Goal: Transaction & Acquisition: Subscribe to service/newsletter

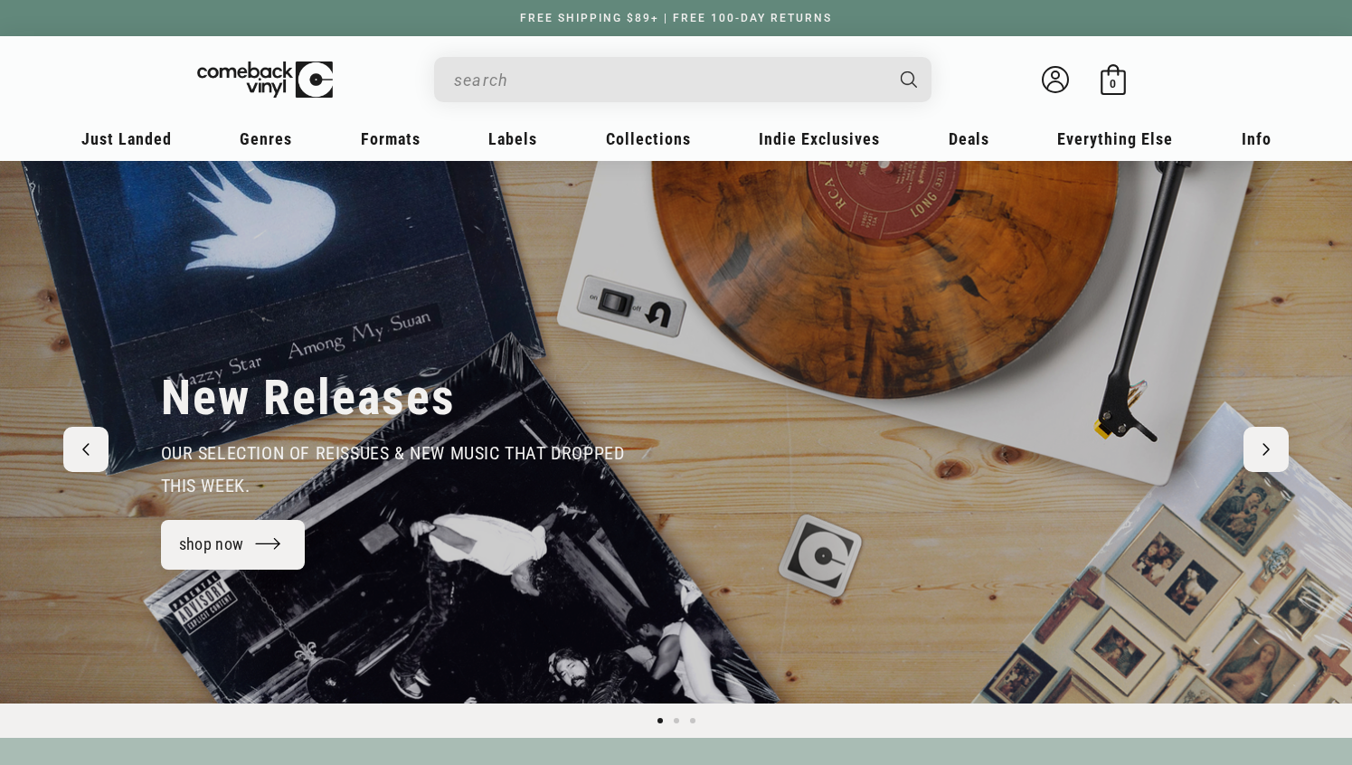
click at [575, 89] on input "When autocomplete results are available use up and down arrows to review and en…" at bounding box center [668, 80] width 429 height 37
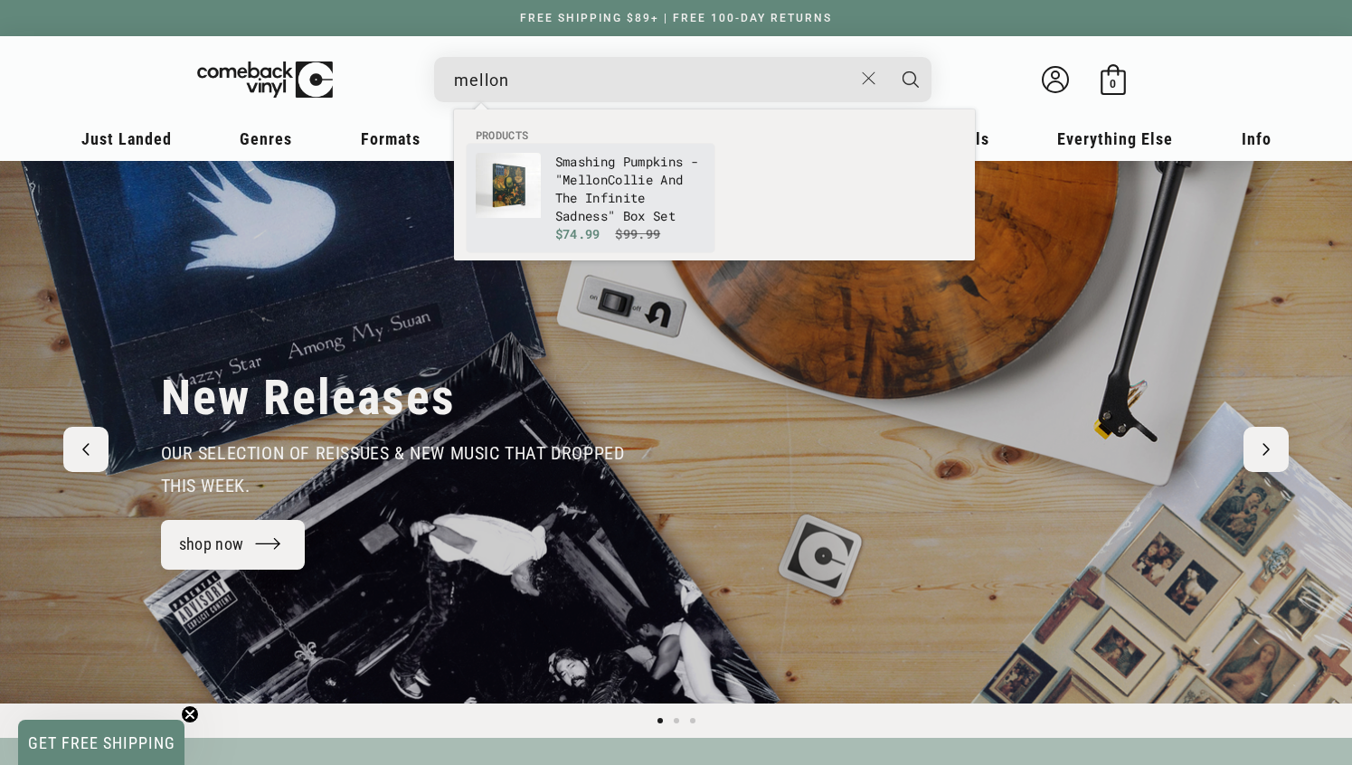
type input "mellon"
click at [603, 186] on b "Mellon" at bounding box center [585, 179] width 45 height 17
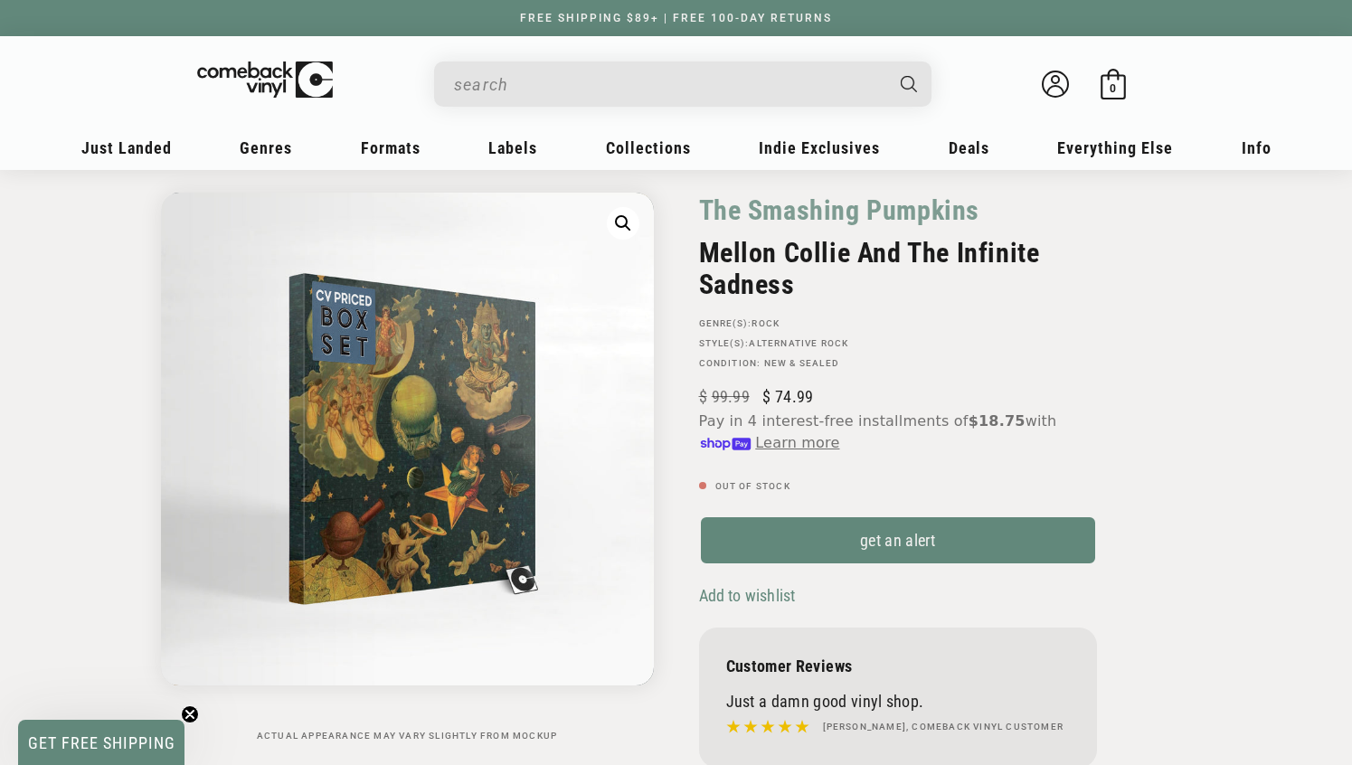
scroll to position [69, 0]
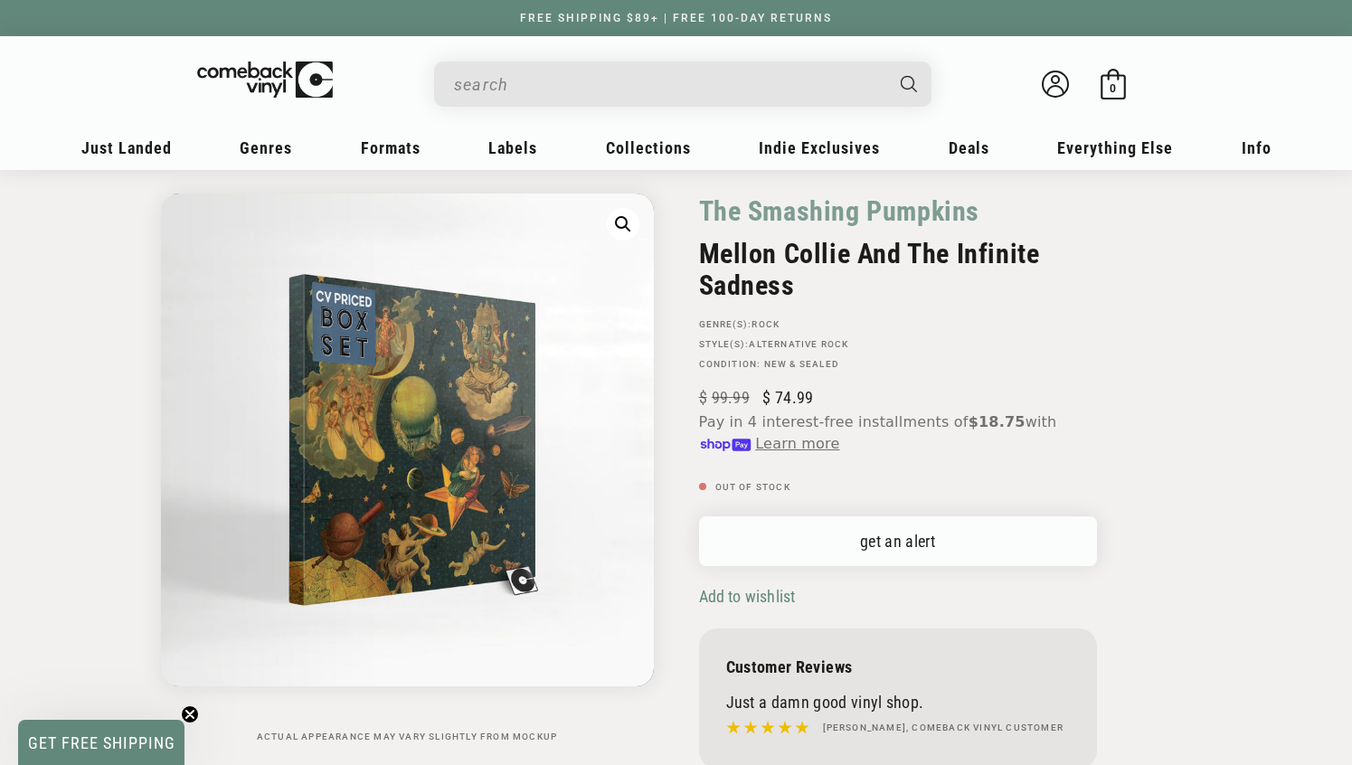
click at [908, 527] on link "get an alert" at bounding box center [898, 542] width 398 height 50
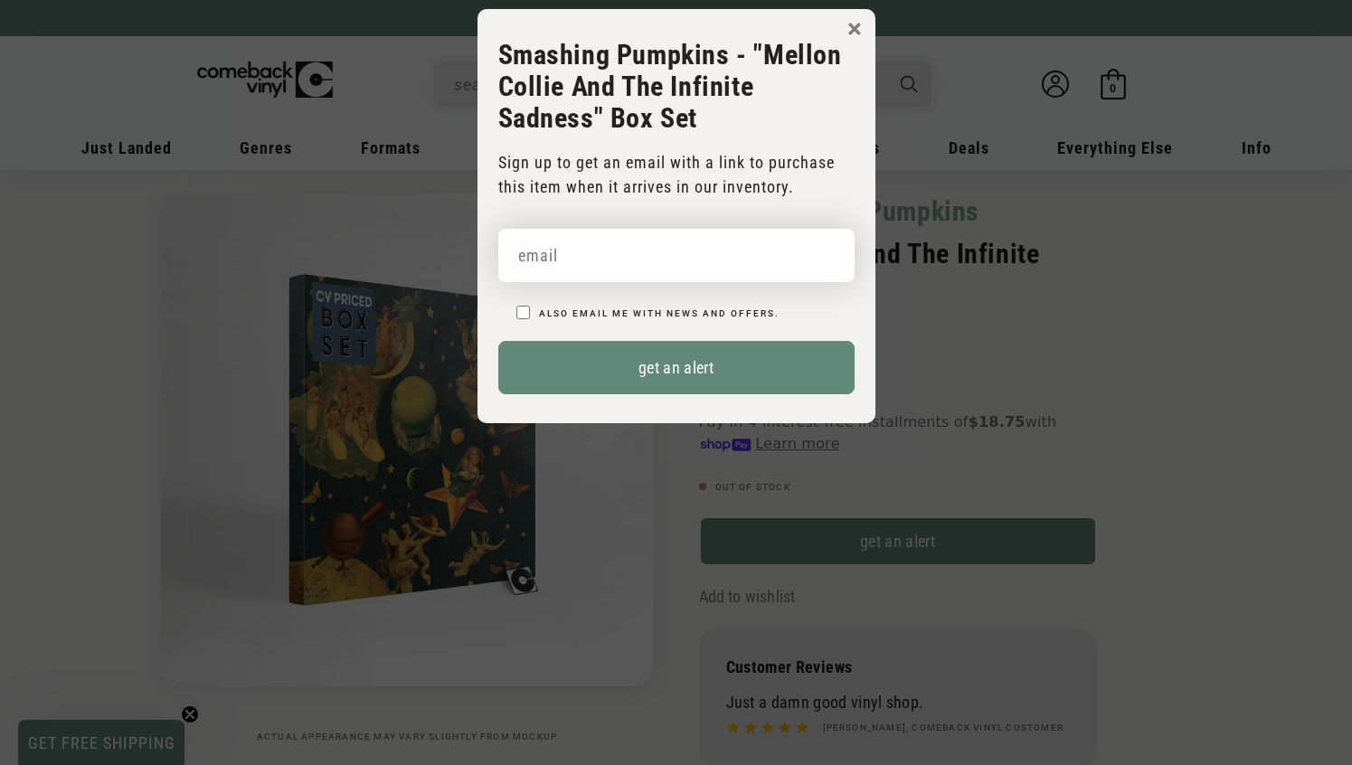
click at [628, 268] on input "email" at bounding box center [676, 255] width 356 height 53
type input "chrishampton3245@gmail.com"
click at [525, 312] on input "Also email me with news and offers." at bounding box center [524, 313] width 14 height 14
checkbox input "true"
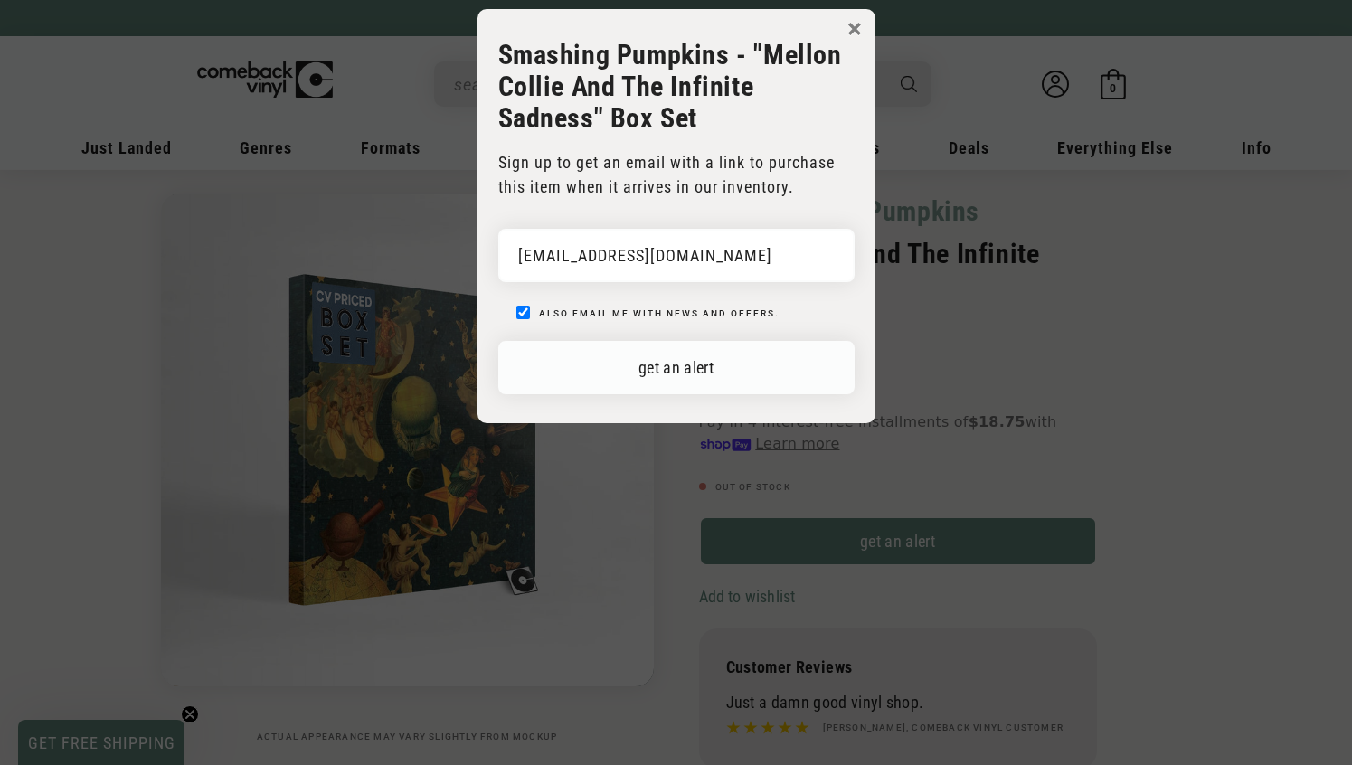
click at [692, 380] on button "get an alert" at bounding box center [676, 367] width 356 height 53
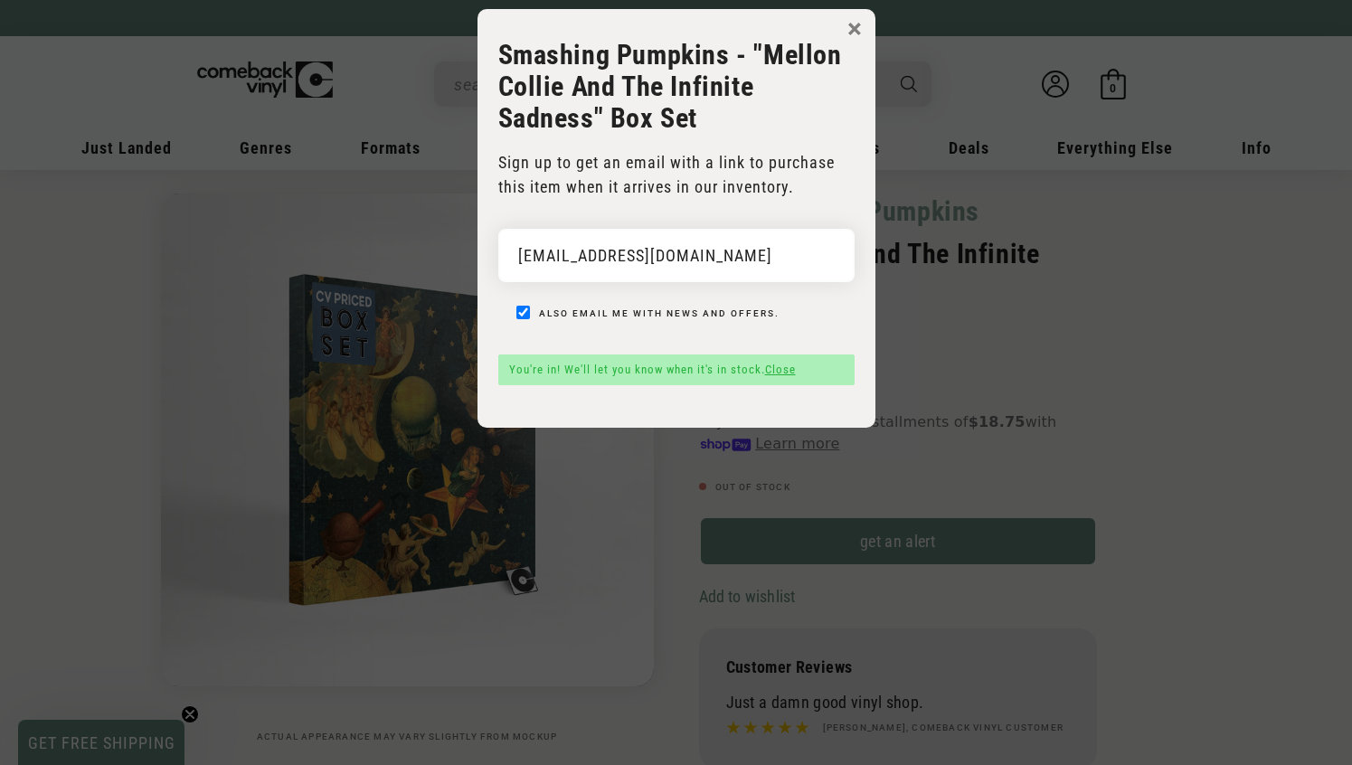
click at [856, 24] on button "×" at bounding box center [855, 28] width 14 height 27
